Goal: Task Accomplishment & Management: Manage account settings

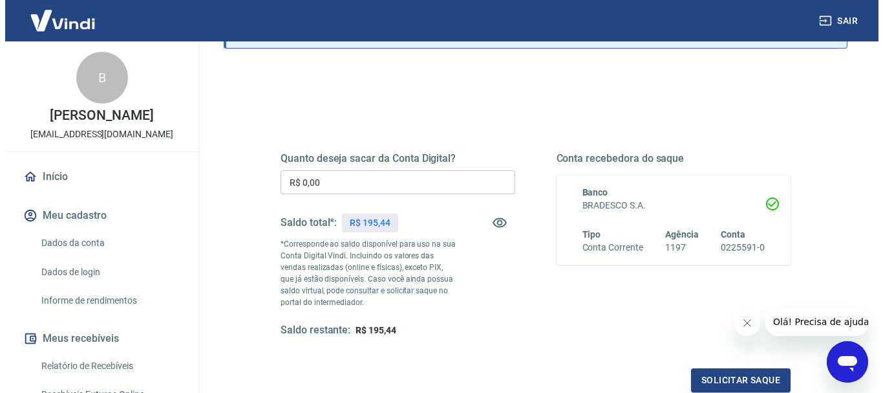
scroll to position [112, 0]
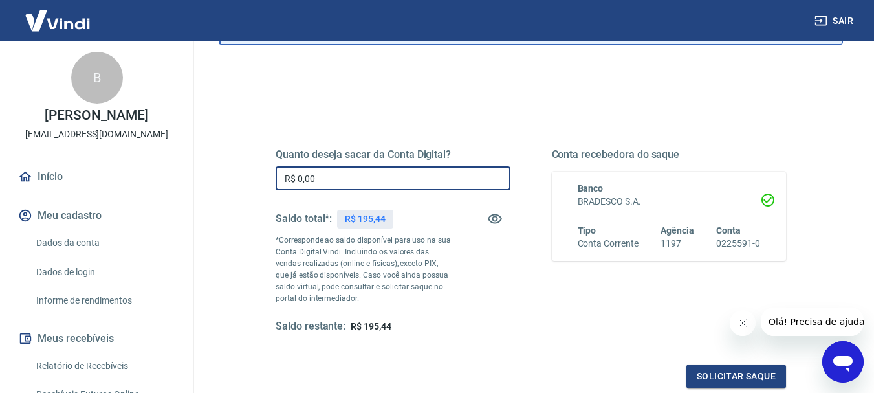
click at [413, 186] on input "R$ 0,00" at bounding box center [393, 178] width 235 height 24
type input "R$ 195,44"
click at [720, 384] on button "Solicitar saque" at bounding box center [736, 376] width 100 height 24
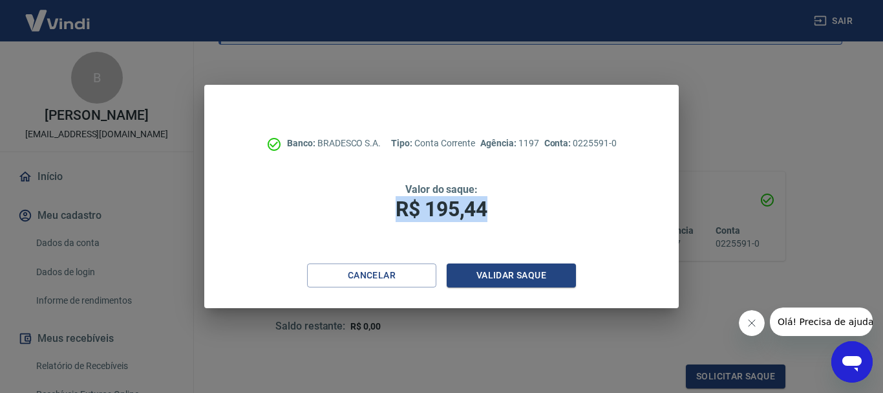
drag, startPoint x: 494, startPoint y: 208, endPoint x: 398, endPoint y: 212, distance: 96.4
click at [398, 212] on h1 "R$ 195,44" at bounding box center [441, 209] width 371 height 26
copy span "R$ 195,44"
click at [513, 270] on button "Validar saque" at bounding box center [511, 275] width 129 height 24
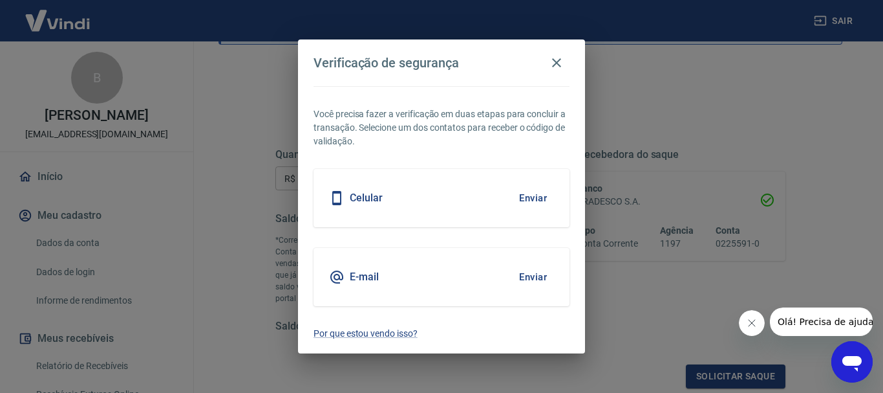
click at [534, 270] on button "Enviar" at bounding box center [533, 276] width 42 height 27
click at [539, 275] on button "Enviar" at bounding box center [533, 276] width 42 height 27
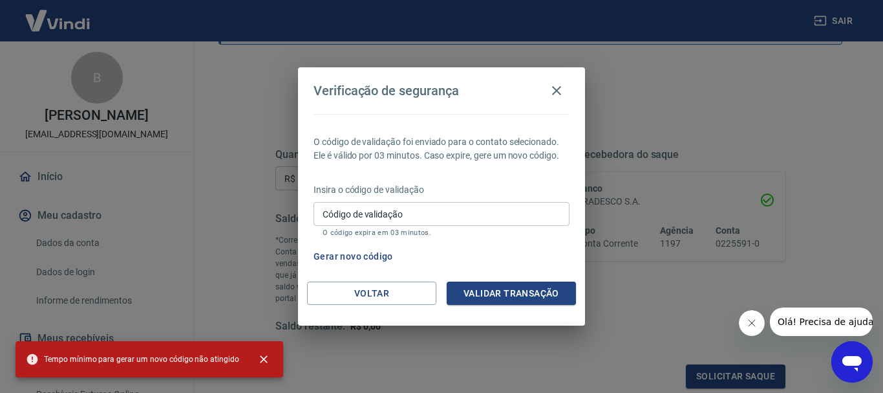
click at [490, 194] on p "Insira o código de validação" at bounding box center [442, 190] width 256 height 14
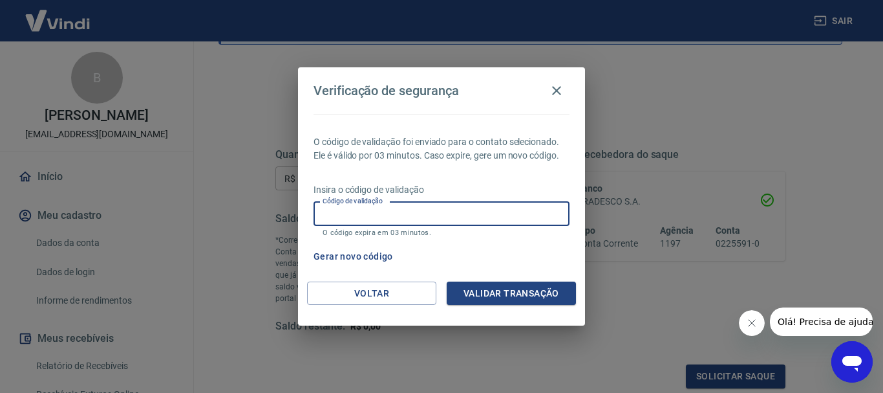
click at [485, 211] on input "Código de validação" at bounding box center [442, 214] width 256 height 24
paste input "888412"
type input "888412"
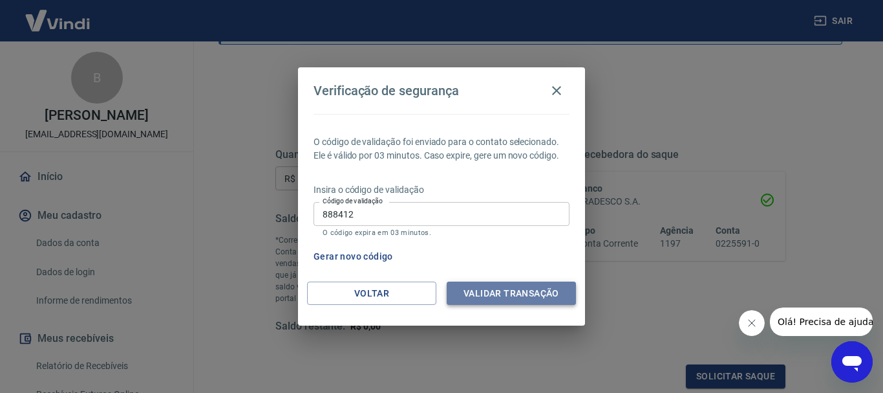
click at [525, 301] on button "Validar transação" at bounding box center [511, 293] width 129 height 24
